Goal: Information Seeking & Learning: Learn about a topic

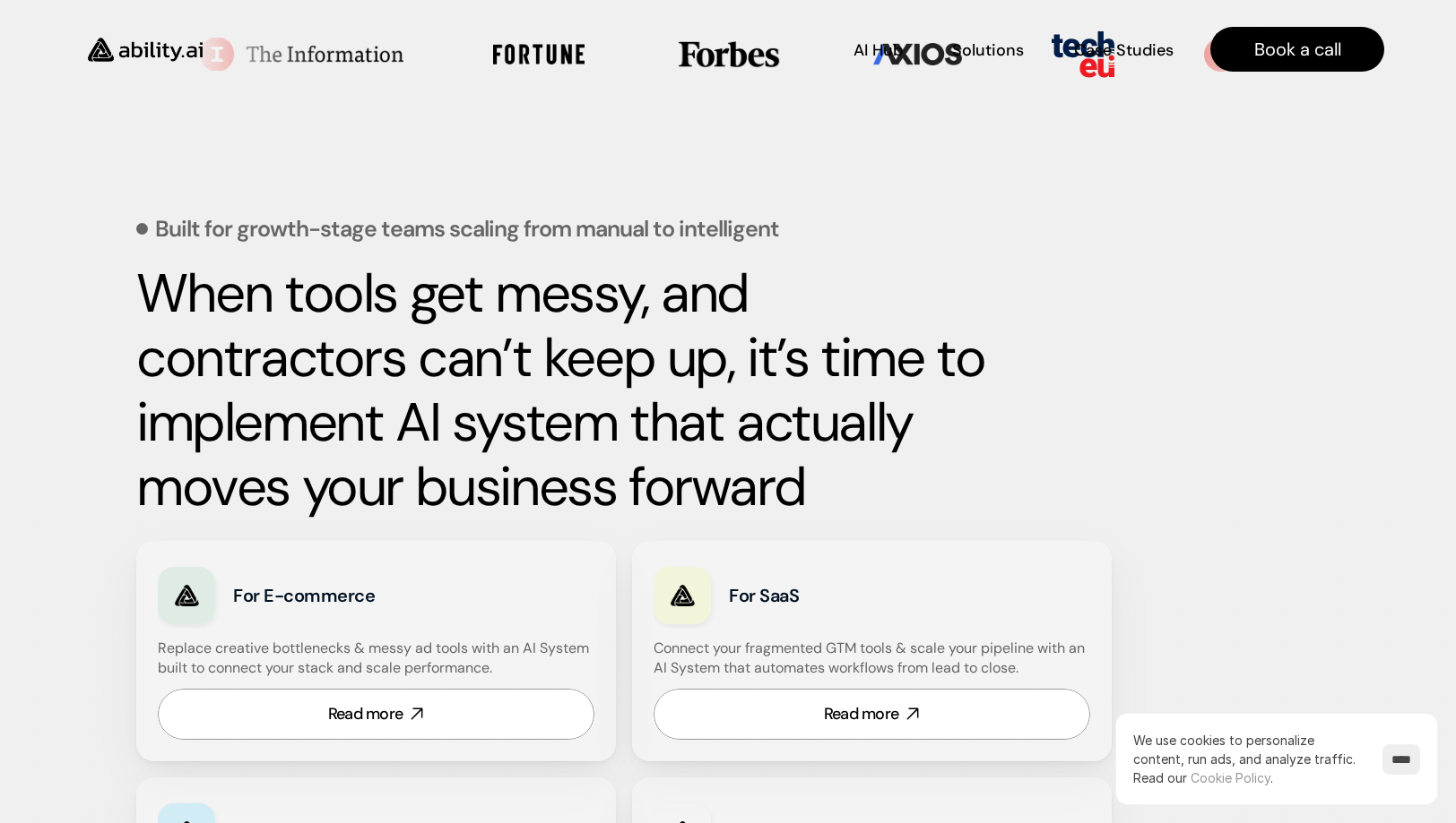
scroll to position [653, 0]
click at [692, 389] on strong "When tools get messy, and contractors can’t keep up, it’s time to implement AI …" at bounding box center [566, 390] width 860 height 265
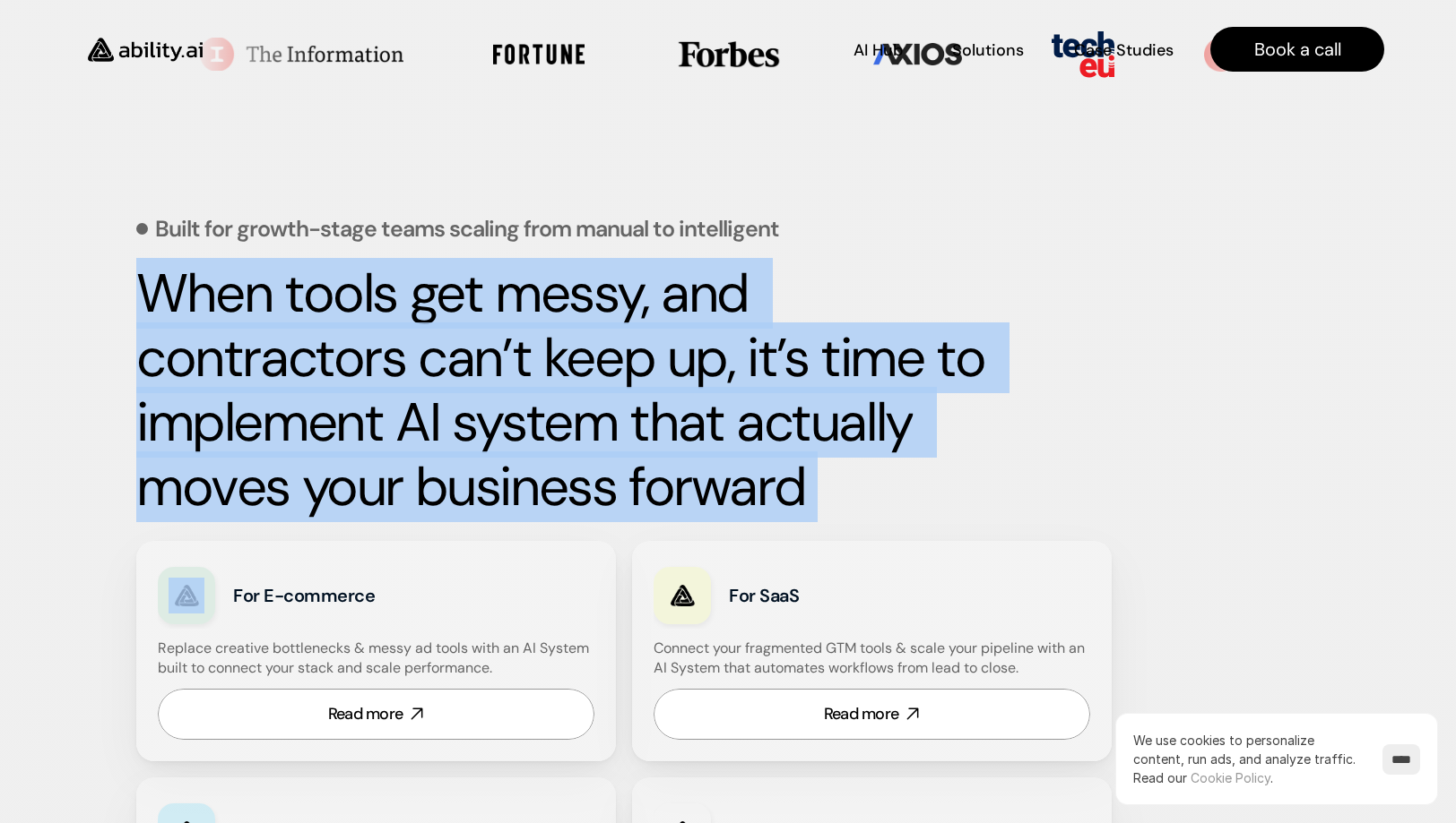
click at [692, 389] on strong "When tools get messy, and contractors can’t keep up, it’s time to implement AI …" at bounding box center [566, 390] width 860 height 265
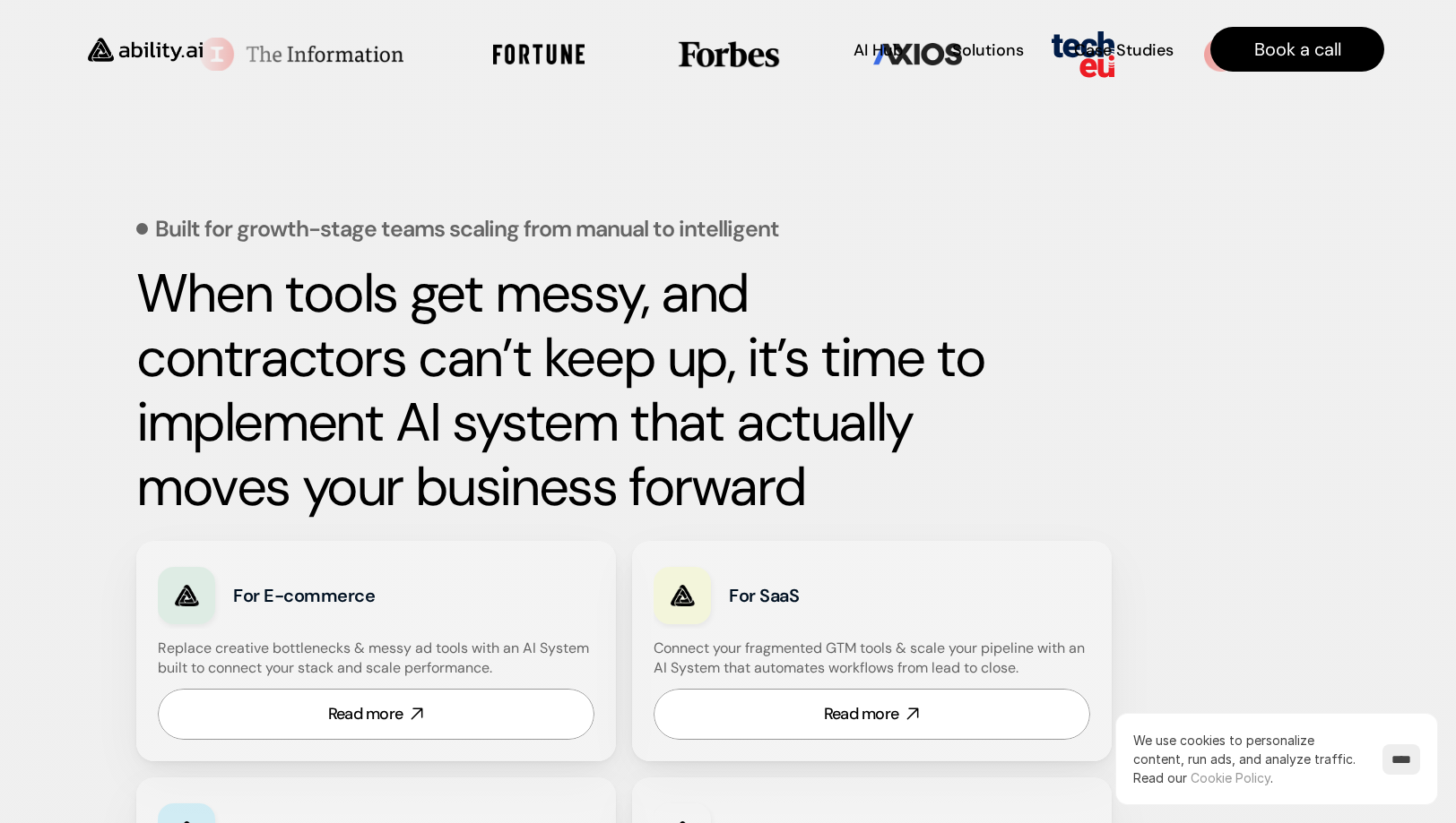
click at [692, 389] on strong "When tools get messy, and contractors can’t keep up, it’s time to implement AI …" at bounding box center [566, 390] width 860 height 265
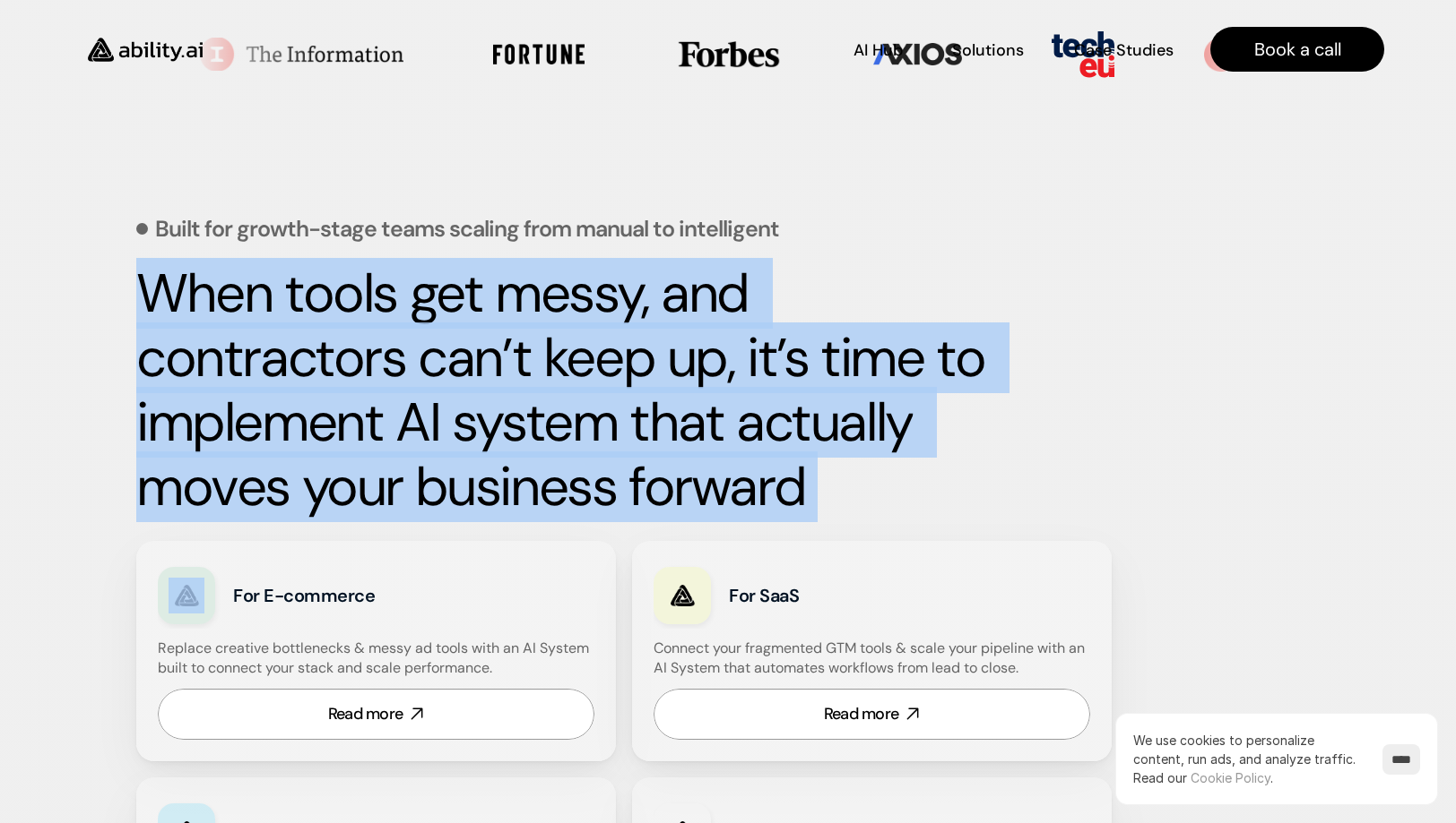
click at [692, 389] on strong "When tools get messy, and contractors can’t keep up, it’s time to implement AI …" at bounding box center [566, 390] width 860 height 265
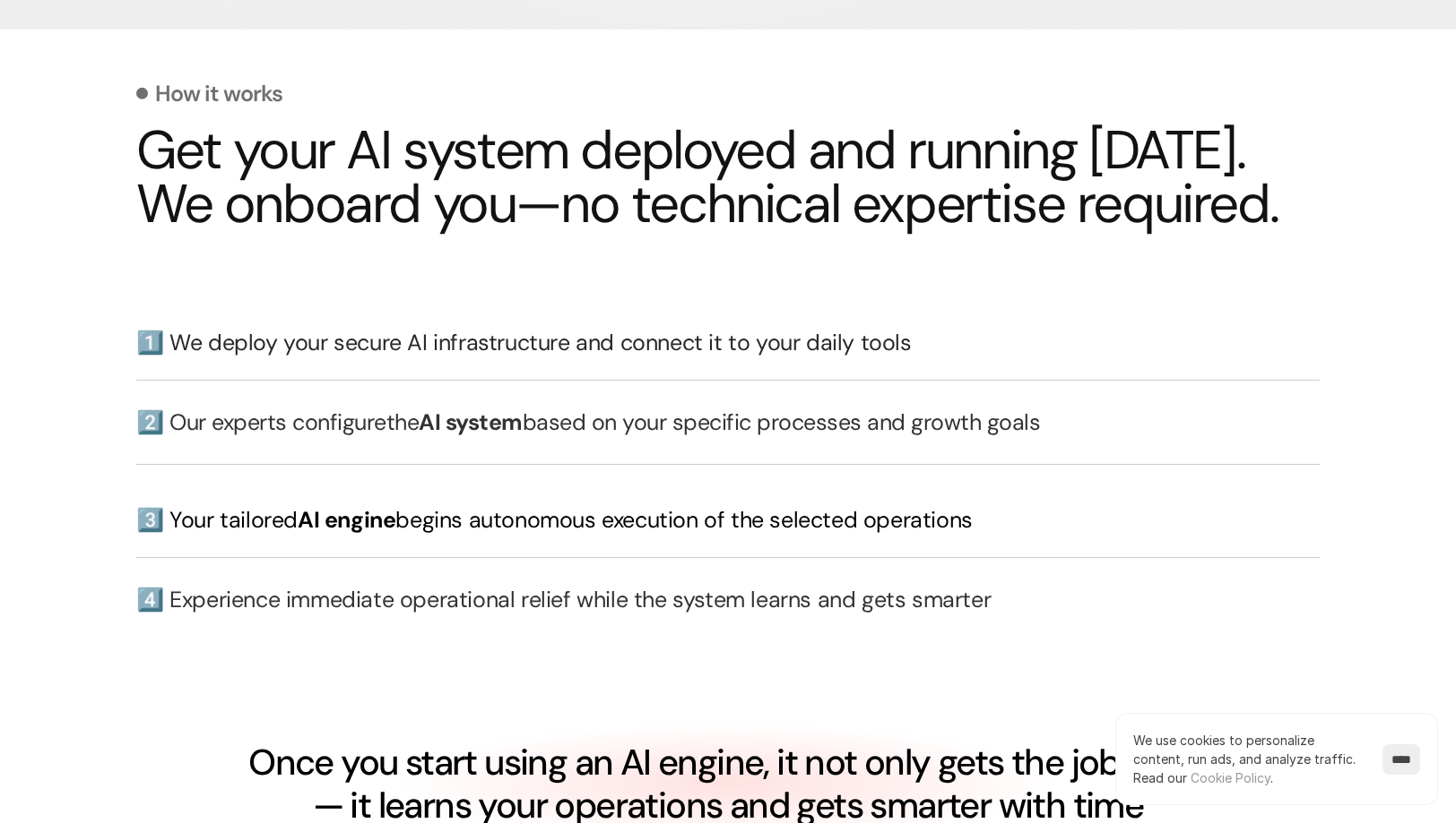
scroll to position [3892, 0]
